Goal: Task Accomplishment & Management: Use online tool/utility

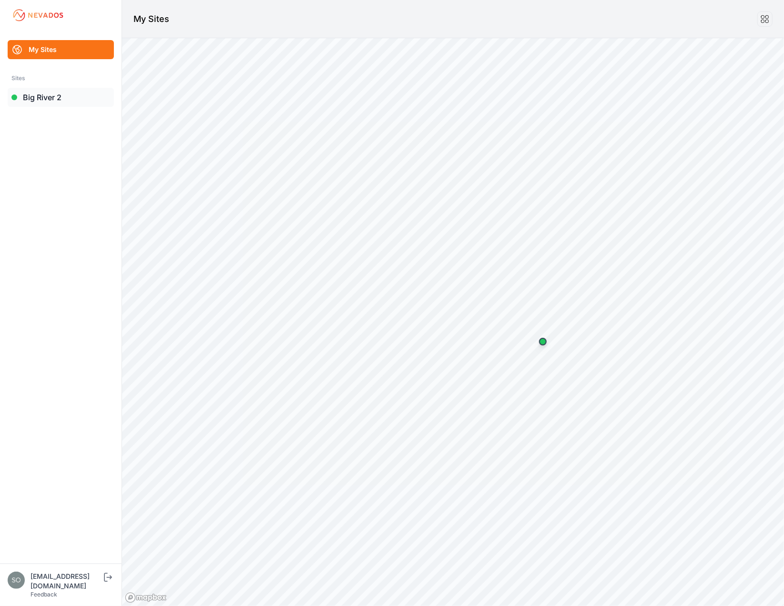
click at [39, 96] on link "Big River 2" at bounding box center [61, 97] width 106 height 19
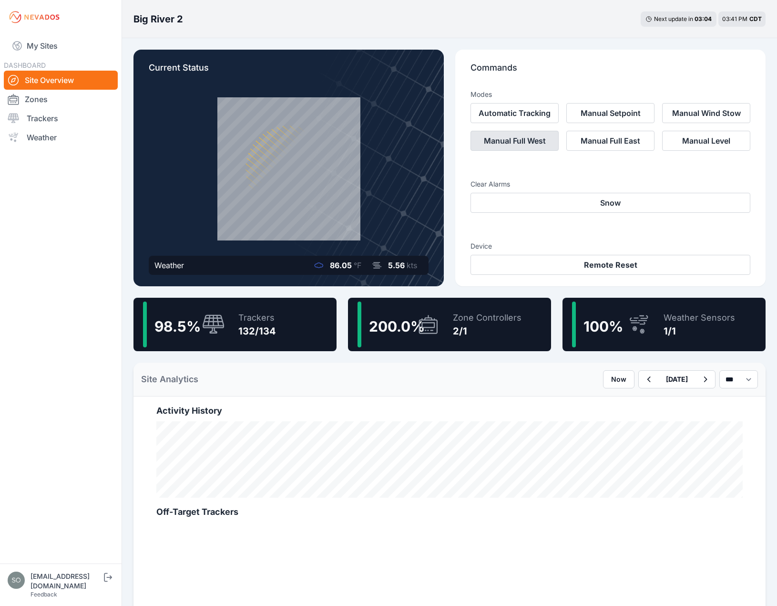
click at [527, 146] on button "Manual Full West" at bounding box center [515, 141] width 88 height 20
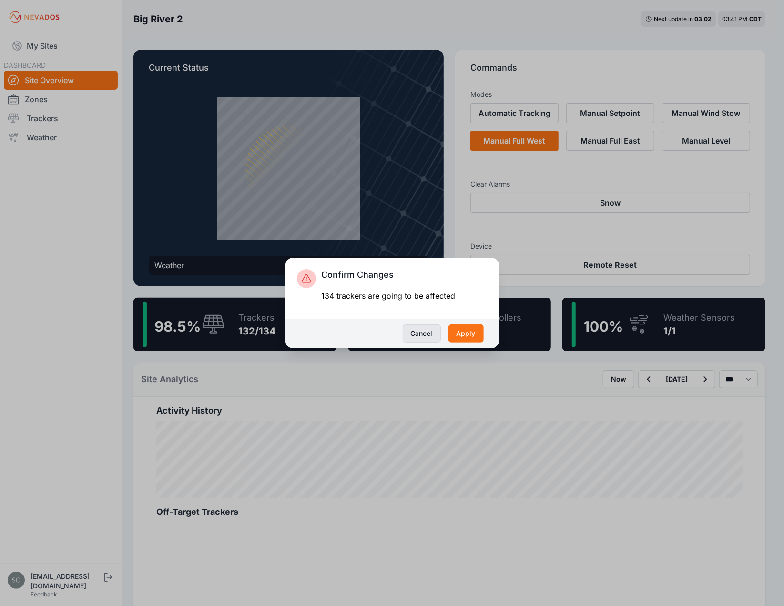
click at [432, 339] on button "Cancel" at bounding box center [422, 333] width 38 height 18
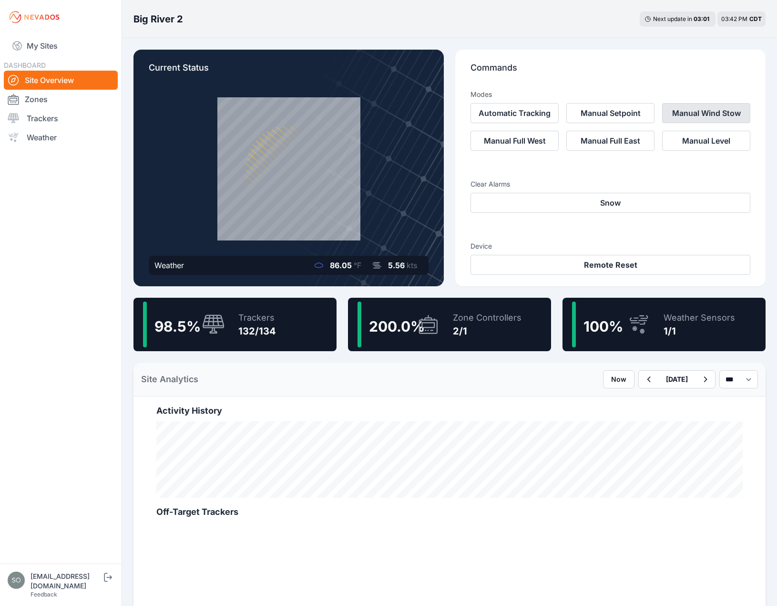
click at [704, 120] on button "Manual Wind Stow" at bounding box center [706, 113] width 88 height 20
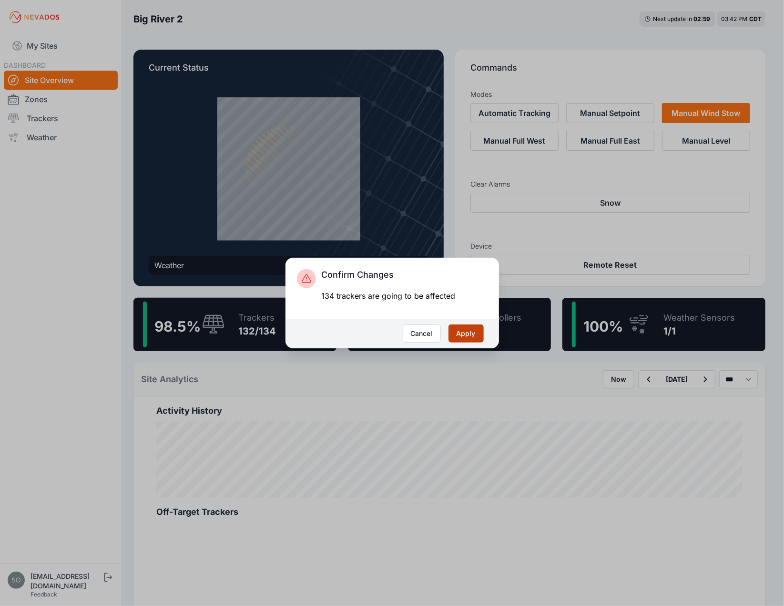
click at [472, 337] on button "Apply" at bounding box center [466, 333] width 35 height 18
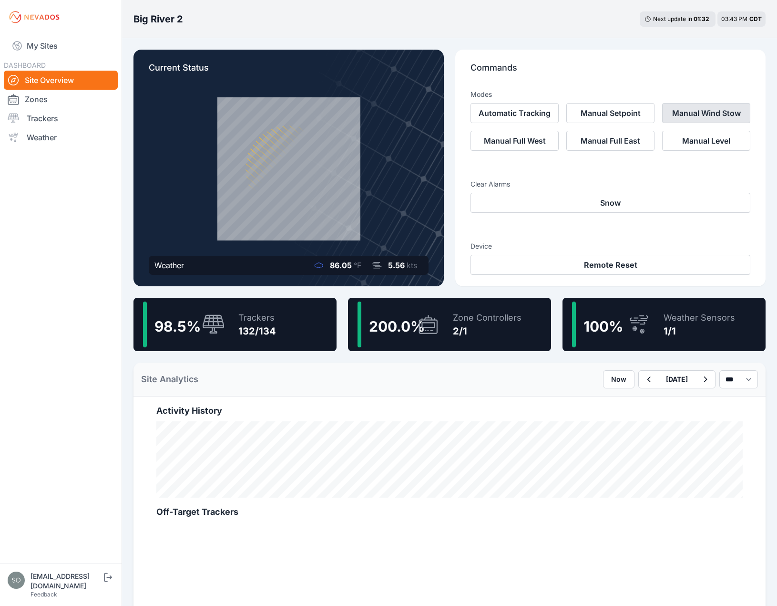
click at [697, 115] on button "Manual Wind Stow" at bounding box center [706, 113] width 88 height 20
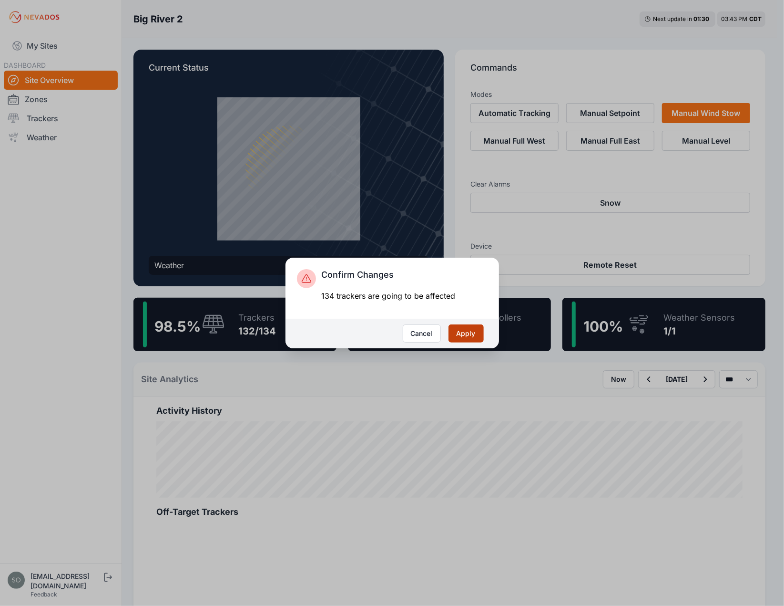
click at [463, 332] on button "Apply" at bounding box center [466, 333] width 35 height 18
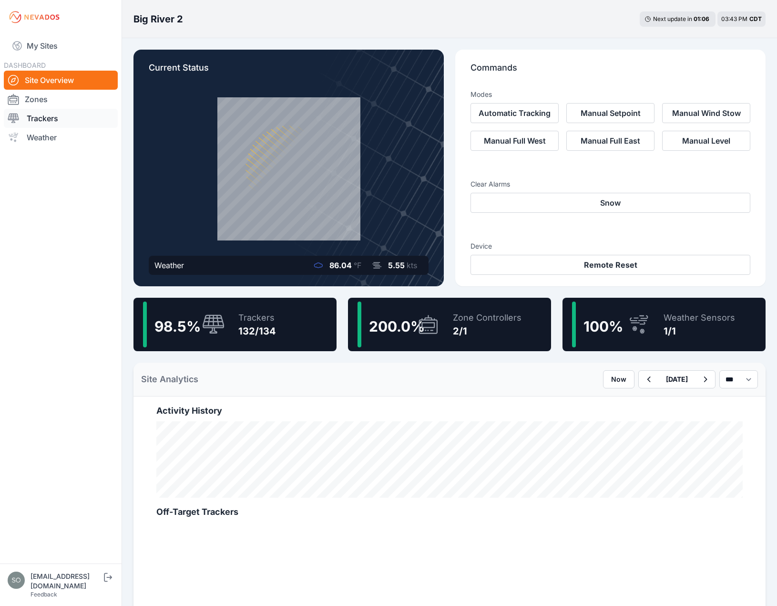
click at [49, 124] on link "Trackers" at bounding box center [61, 118] width 114 height 19
